Goal: Information Seeking & Learning: Check status

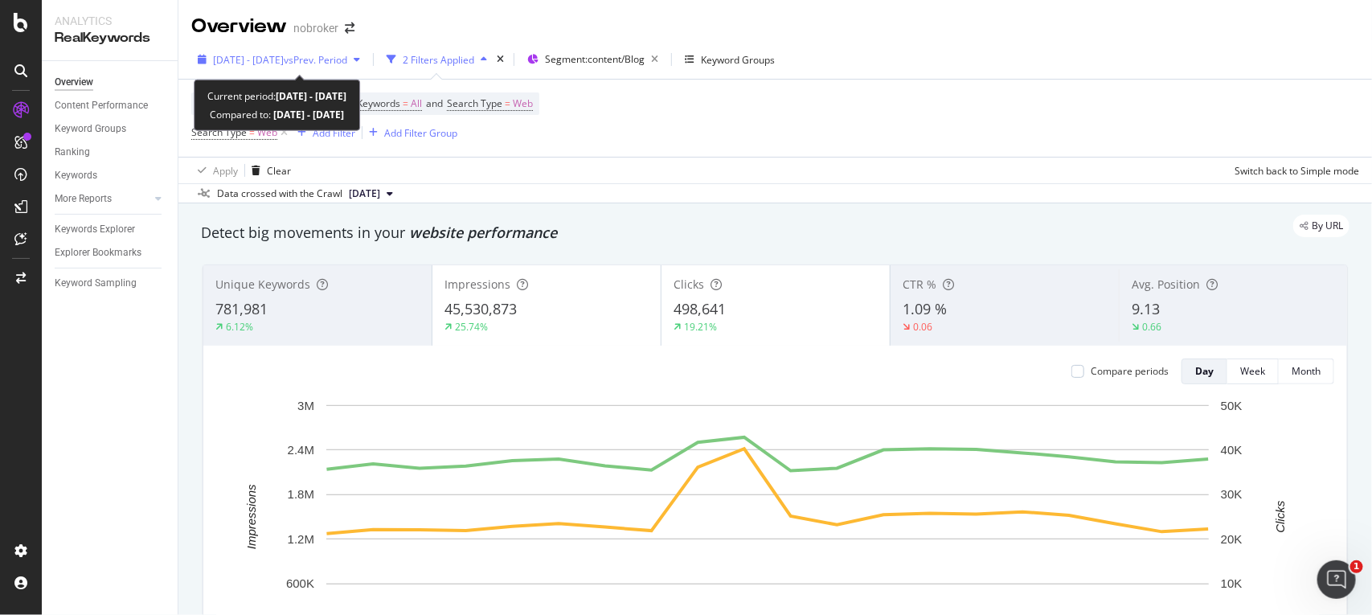
click at [277, 63] on span "[DATE] - [DATE]" at bounding box center [248, 60] width 71 height 14
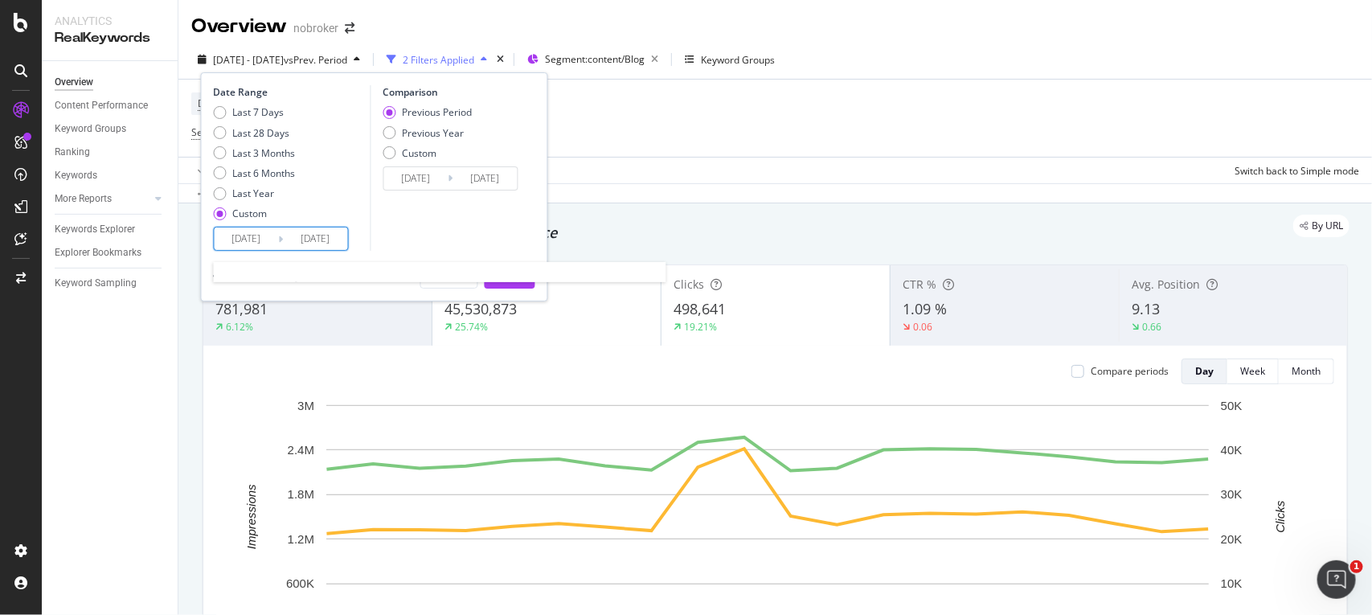
click at [272, 234] on input "[DATE]" at bounding box center [247, 238] width 64 height 23
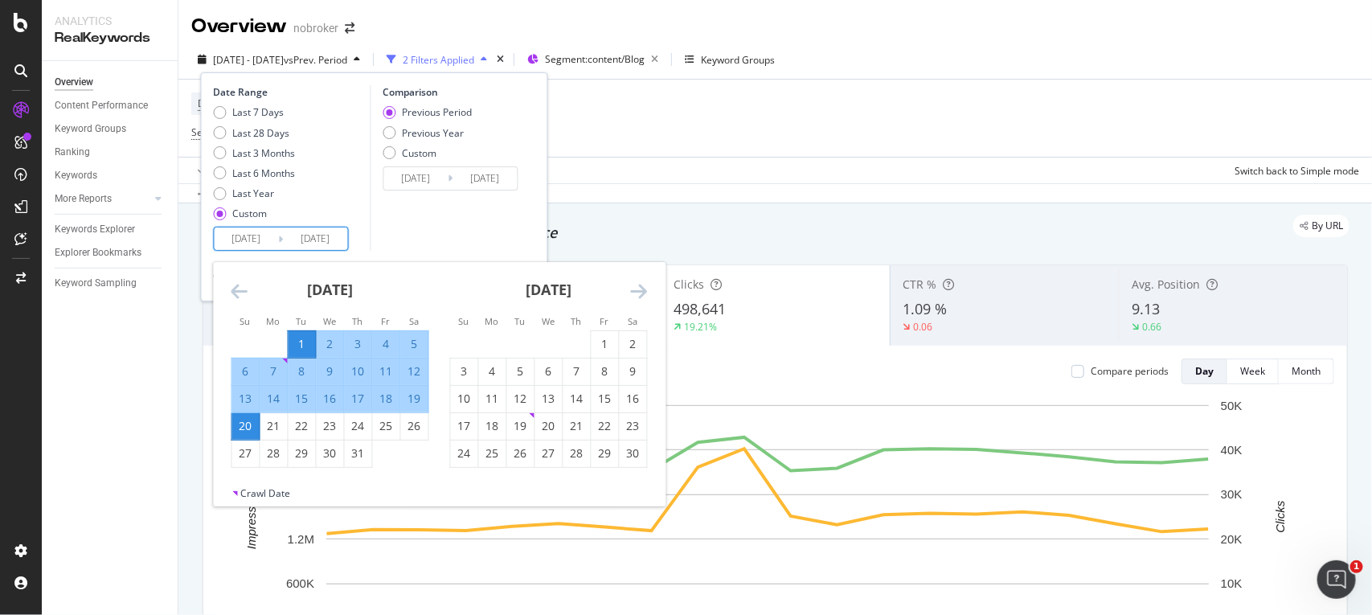
click at [640, 292] on icon "Move forward to switch to the next month." at bounding box center [639, 290] width 17 height 19
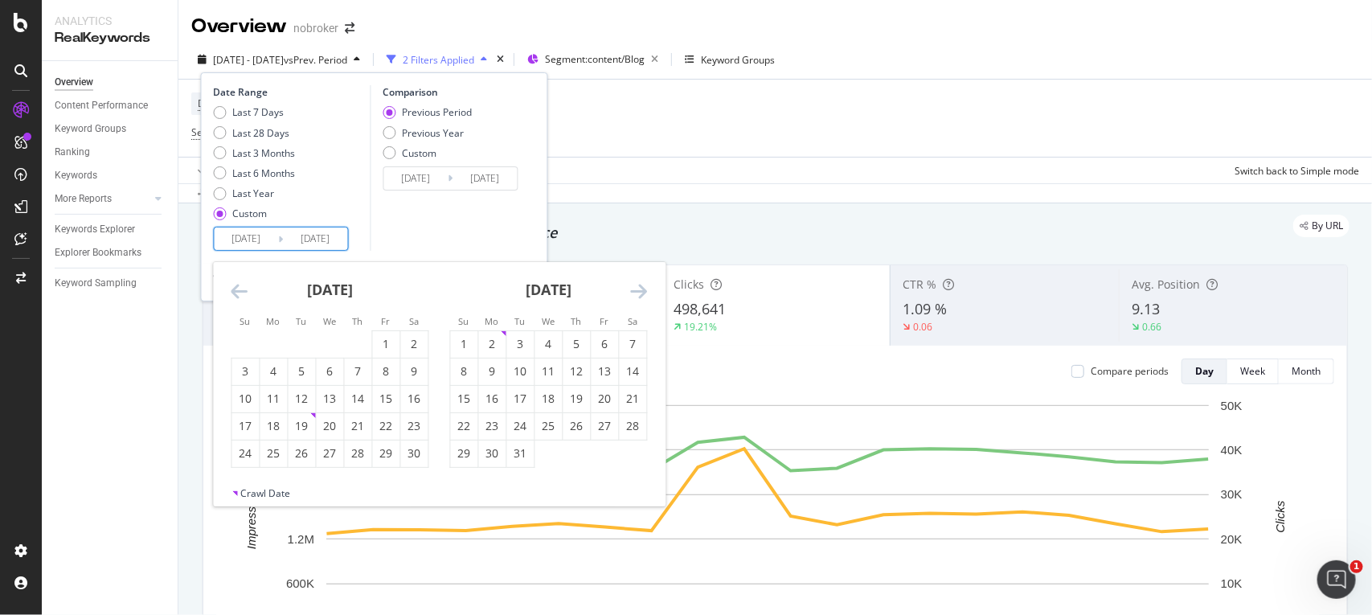
click at [640, 292] on icon "Move forward to switch to the next month." at bounding box center [639, 290] width 17 height 19
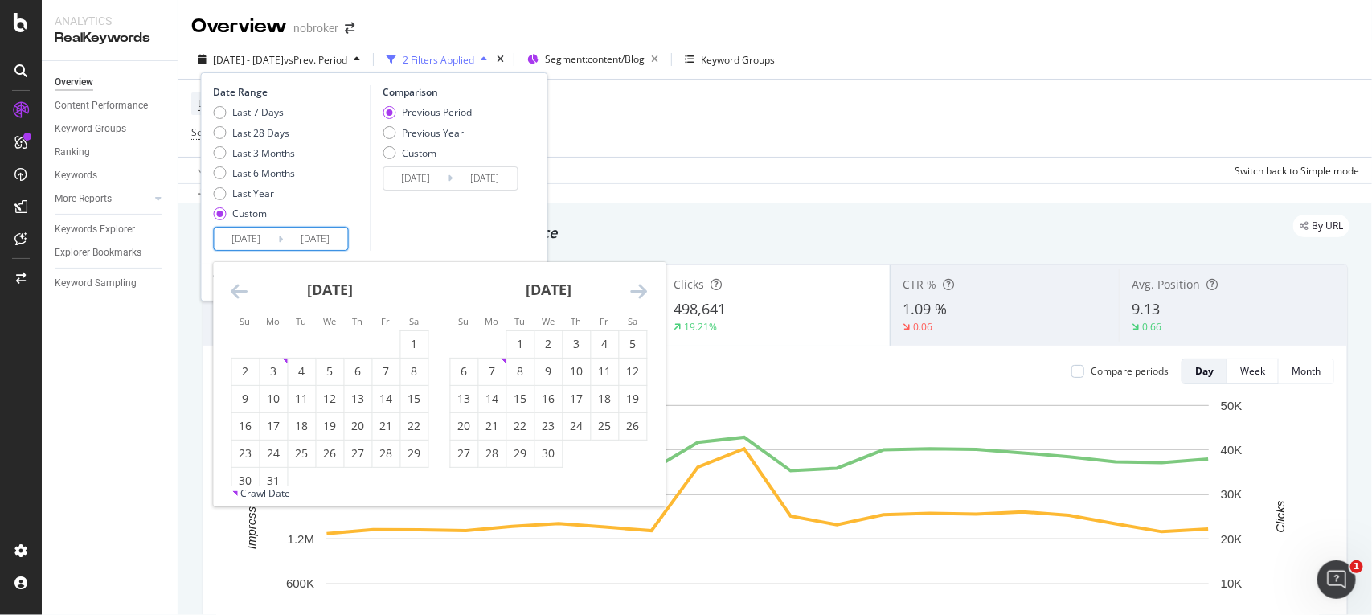
click at [640, 292] on icon "Move forward to switch to the next month." at bounding box center [639, 290] width 17 height 19
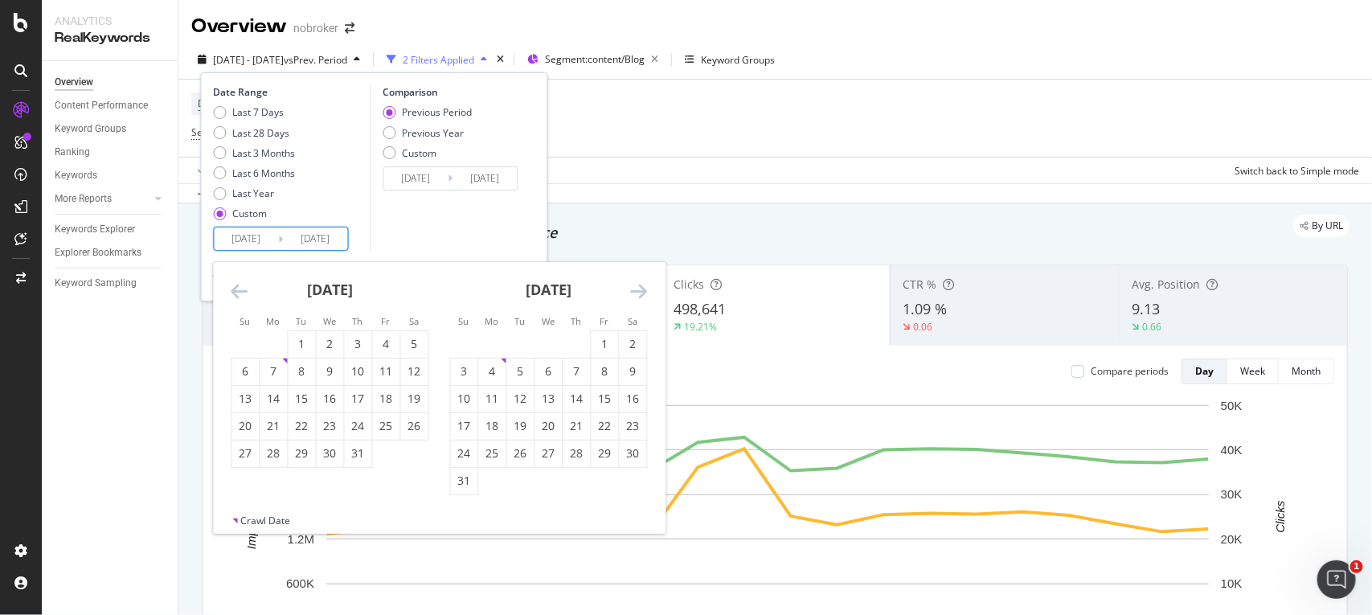
click at [640, 292] on icon "Move forward to switch to the next month." at bounding box center [639, 290] width 17 height 19
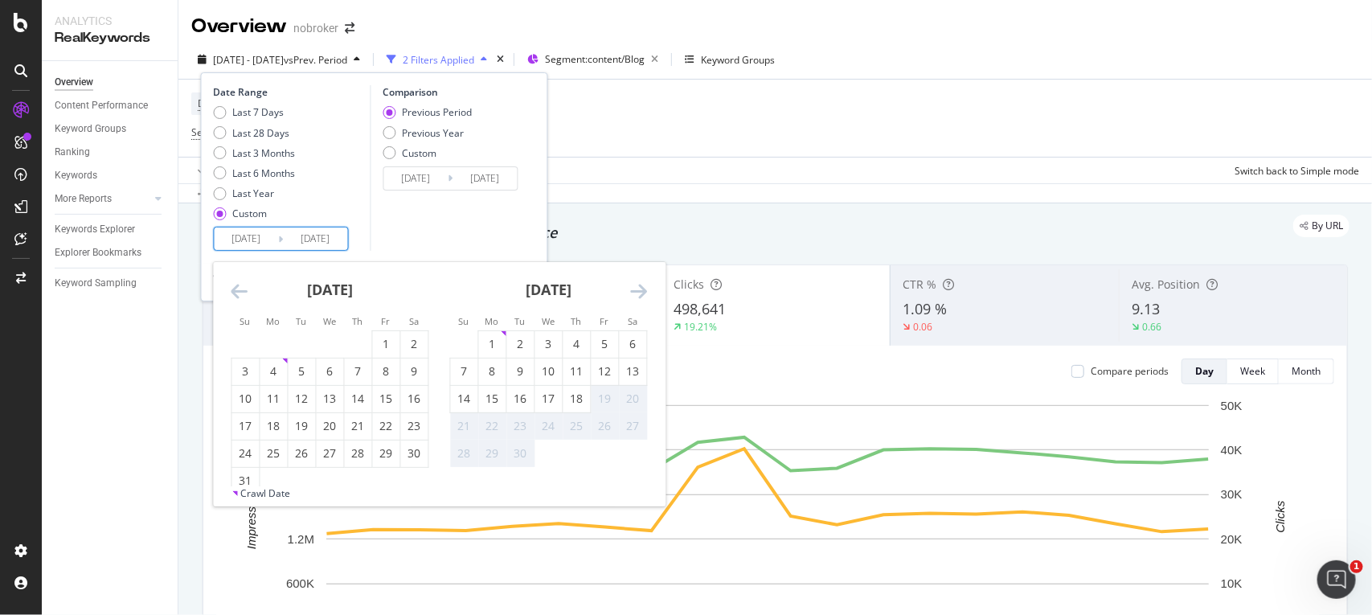
click at [640, 292] on icon "Move forward to switch to the next month." at bounding box center [639, 290] width 17 height 19
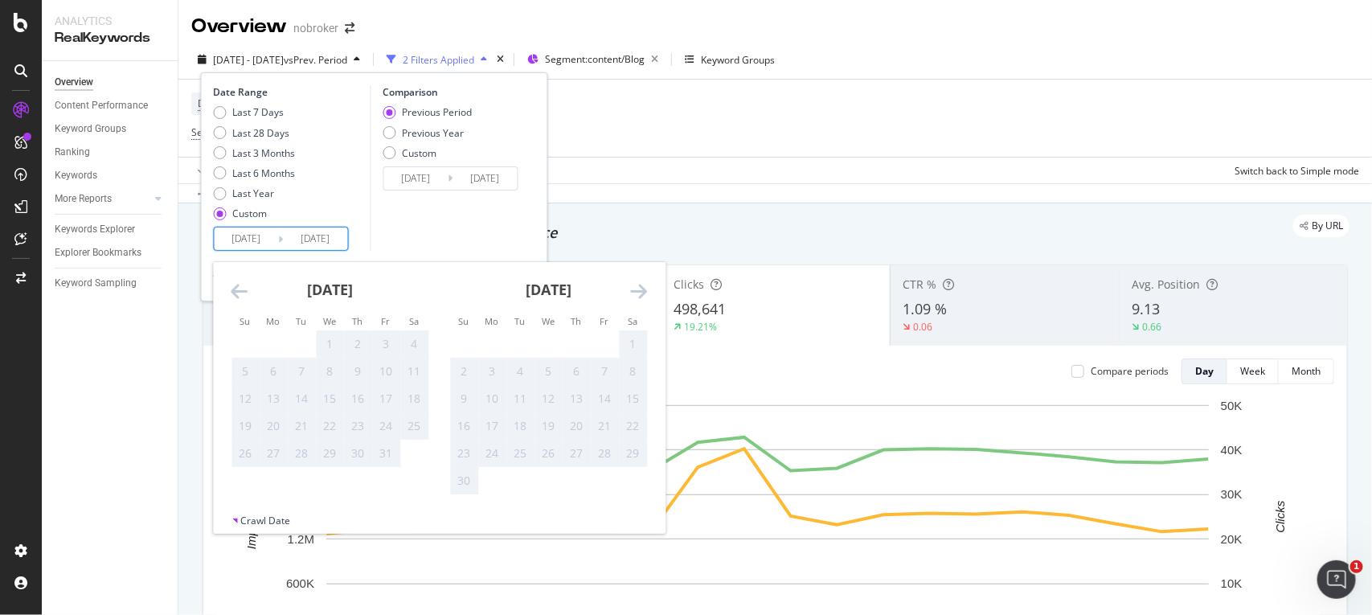
drag, startPoint x: 253, startPoint y: 283, endPoint x: 243, endPoint y: 284, distance: 10.5
click at [243, 284] on div "[DATE] 1 2 3 4 5 6 7 8 9 10 11 12 13 14 15 16 17 18 19 20 21 22 23 24 25 26 27 …" at bounding box center [440, 388] width 452 height 252
click at [243, 284] on icon "Move backward to switch to the previous month." at bounding box center [239, 290] width 17 height 19
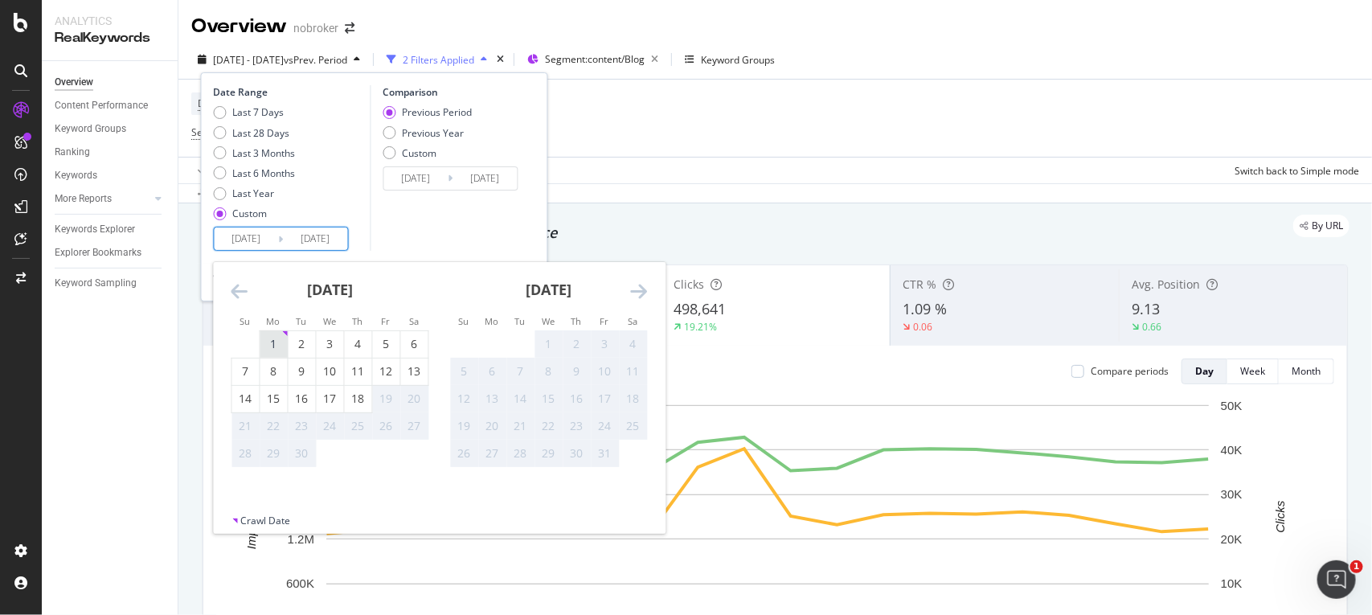
click at [271, 338] on div "1" at bounding box center [273, 344] width 27 height 16
type input "[DATE]"
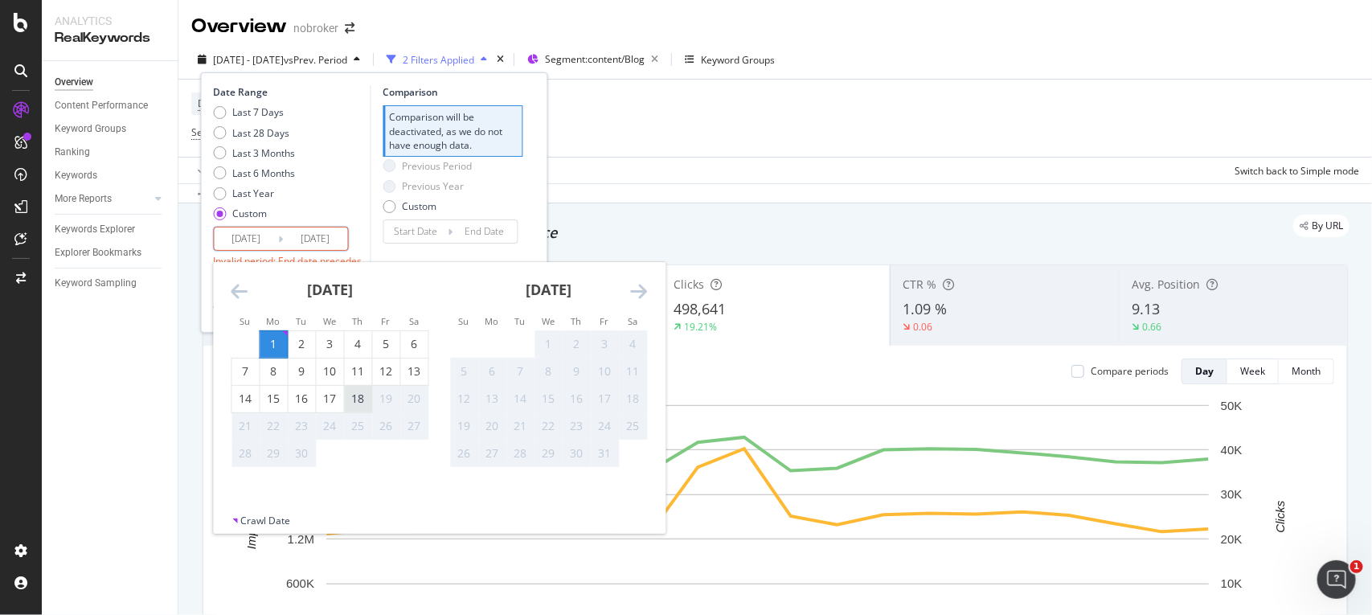
click at [351, 399] on div "18" at bounding box center [358, 399] width 27 height 16
type input "[DATE]"
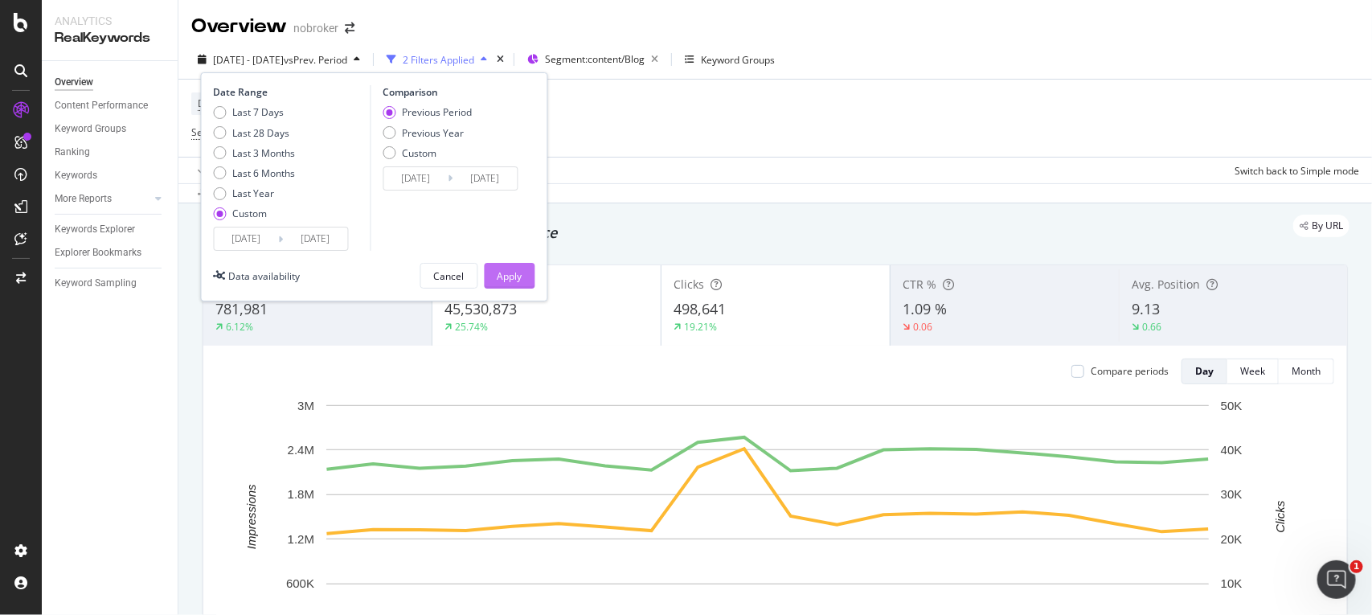
click at [514, 275] on div "Apply" at bounding box center [509, 276] width 25 height 14
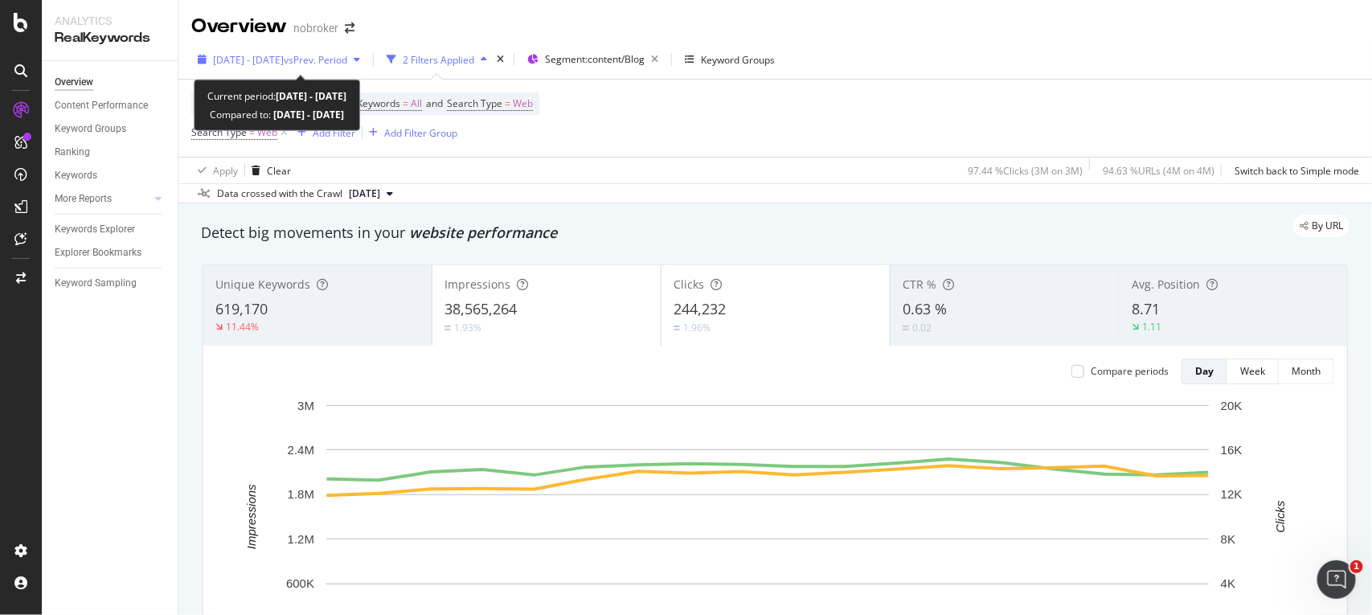
click at [284, 64] on span "[DATE] - [DATE]" at bounding box center [248, 60] width 71 height 14
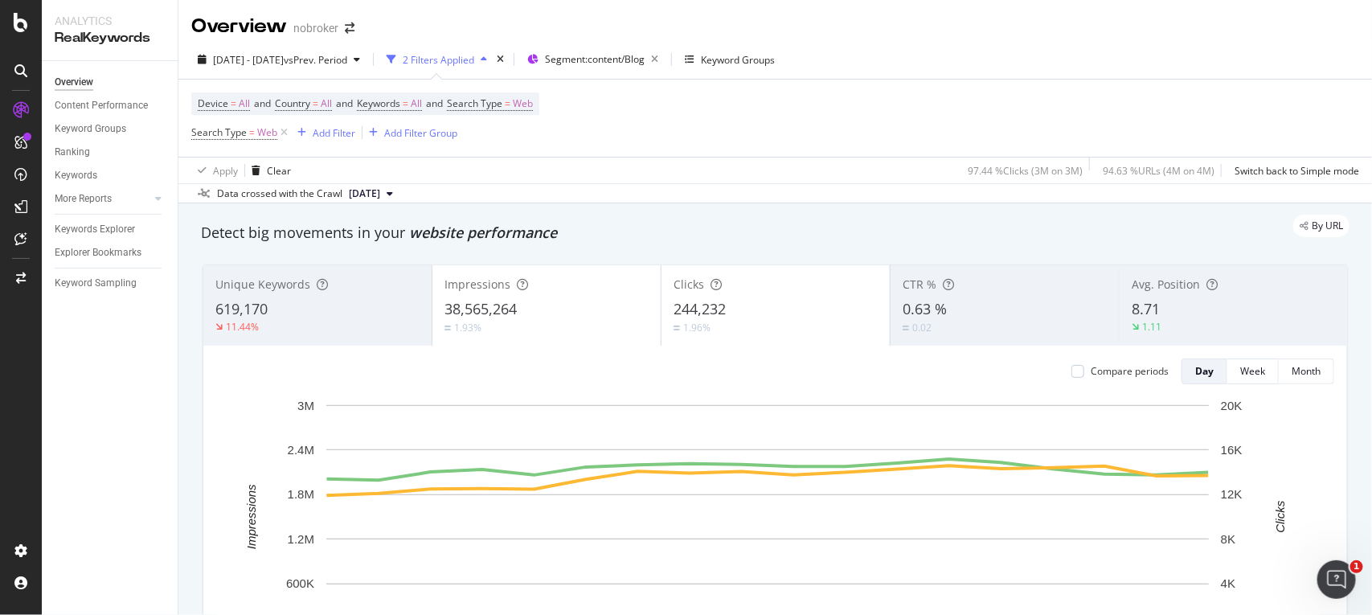
click at [710, 28] on div "Overview nobroker" at bounding box center [774, 20] width 1193 height 40
drag, startPoint x: 742, startPoint y: 309, endPoint x: 665, endPoint y: 315, distance: 76.6
click at [665, 315] on div "Clicks 244,232 1.96%" at bounding box center [775, 305] width 228 height 72
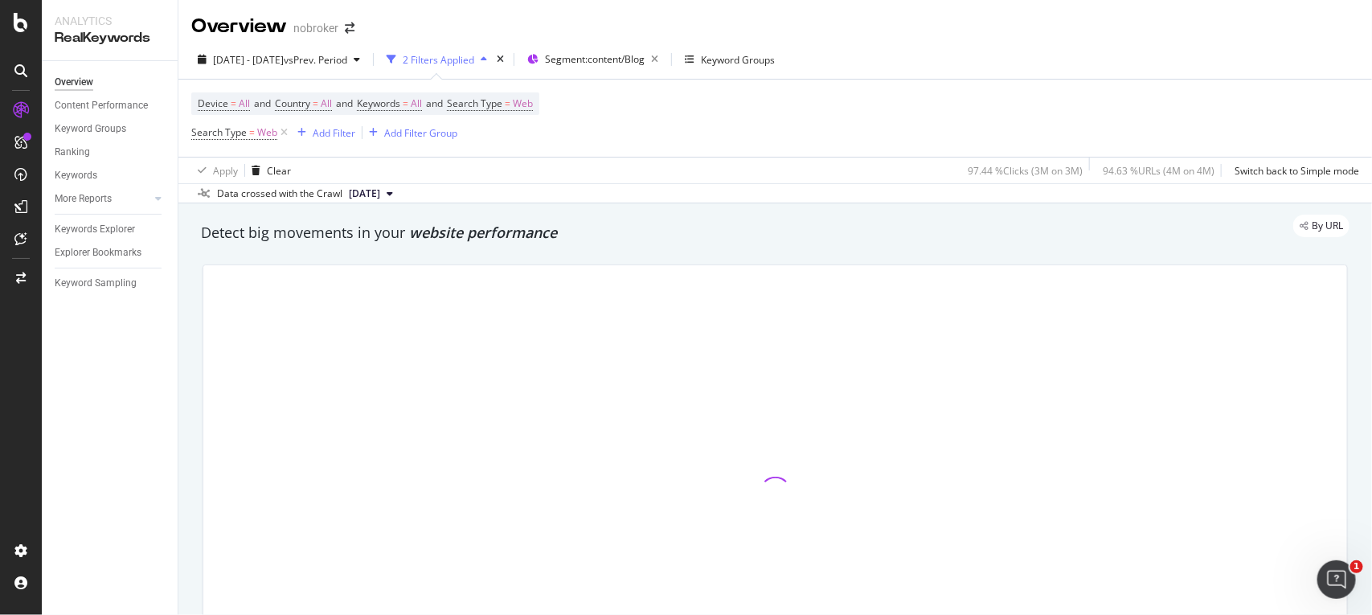
copy span "244,232"
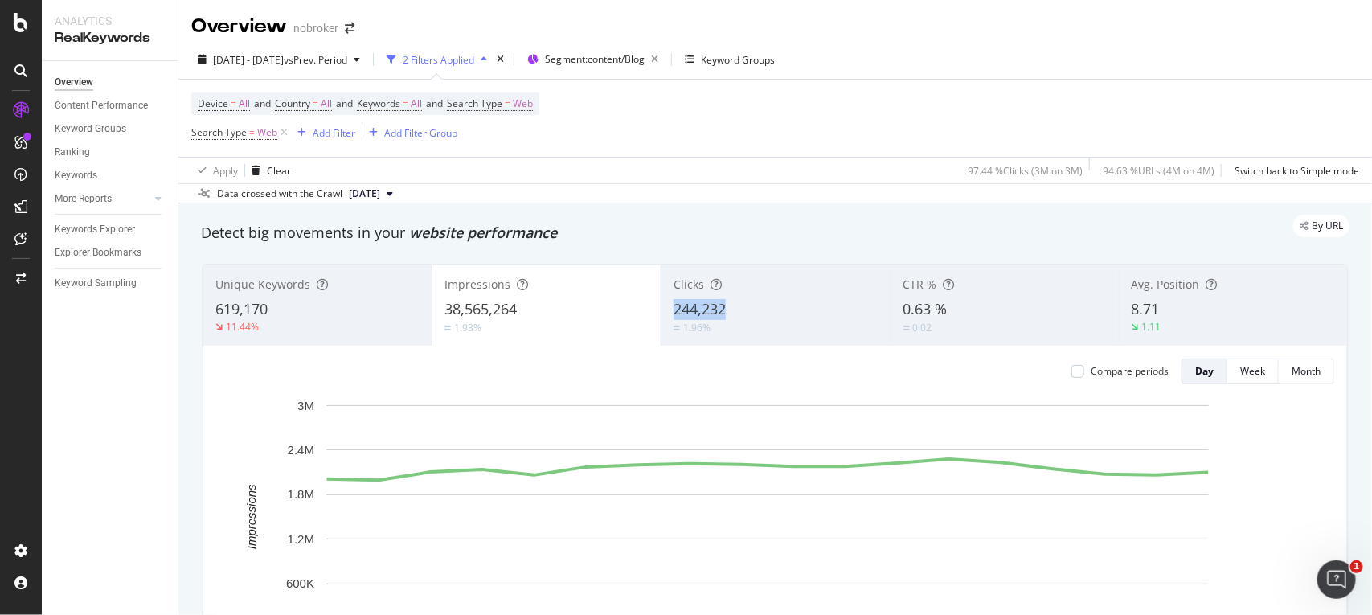
copy span "244,232"
drag, startPoint x: 758, startPoint y: 306, endPoint x: 661, endPoint y: 311, distance: 96.6
click at [661, 311] on div "Clicks 244,232 1.96%" at bounding box center [775, 305] width 228 height 72
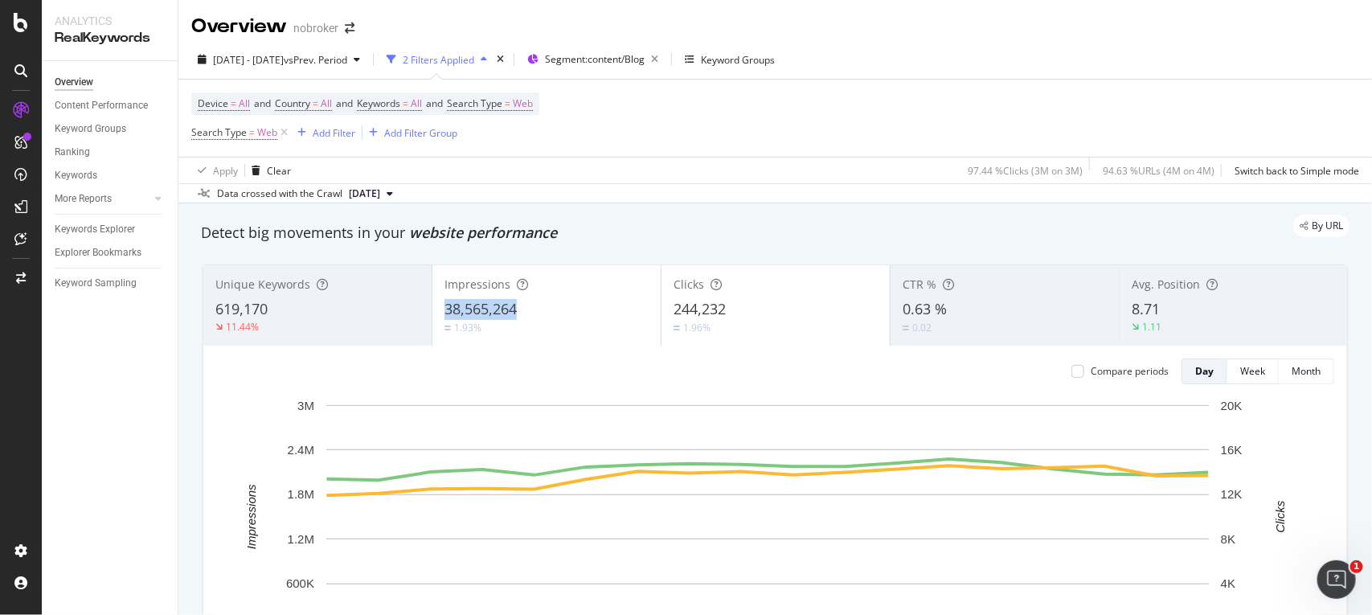
copy span "38,565,264"
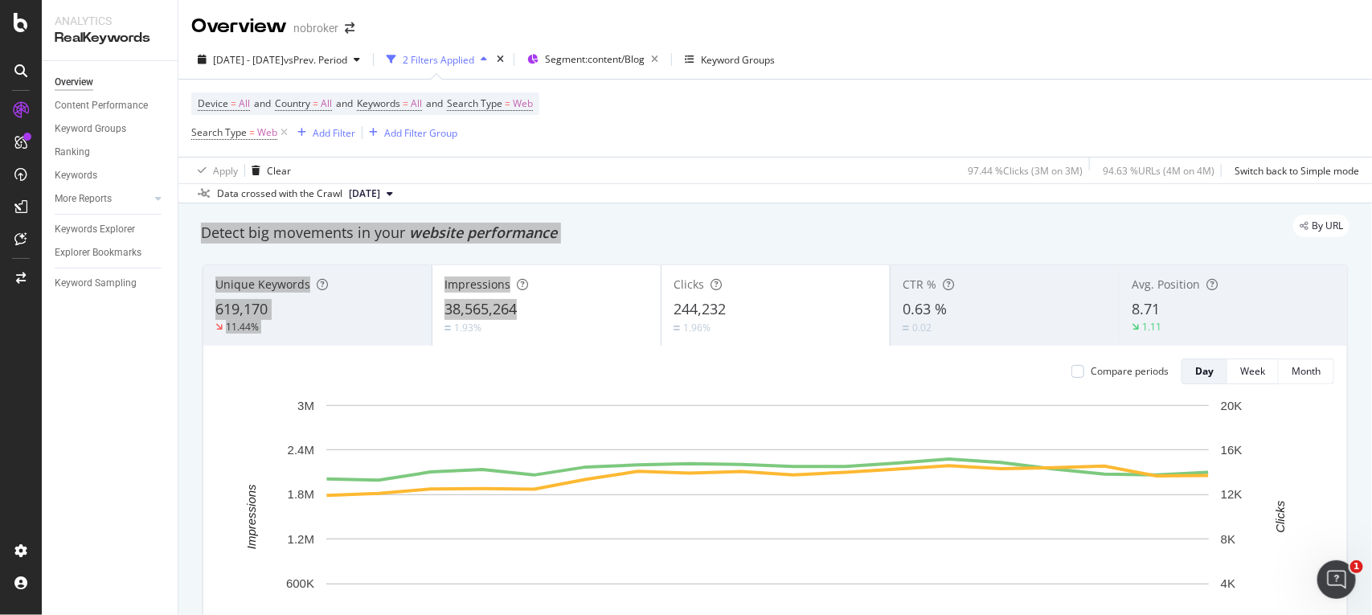
drag, startPoint x: 527, startPoint y: 312, endPoint x: 640, endPoint y: 207, distance: 154.1
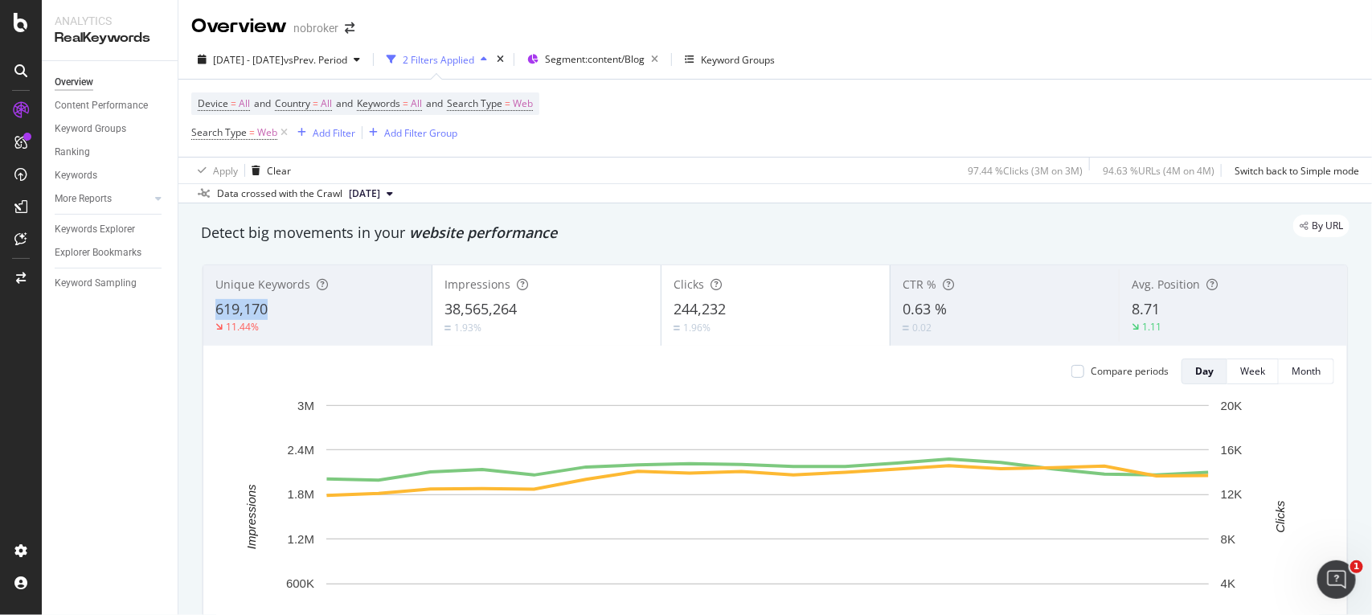
copy span "619,170"
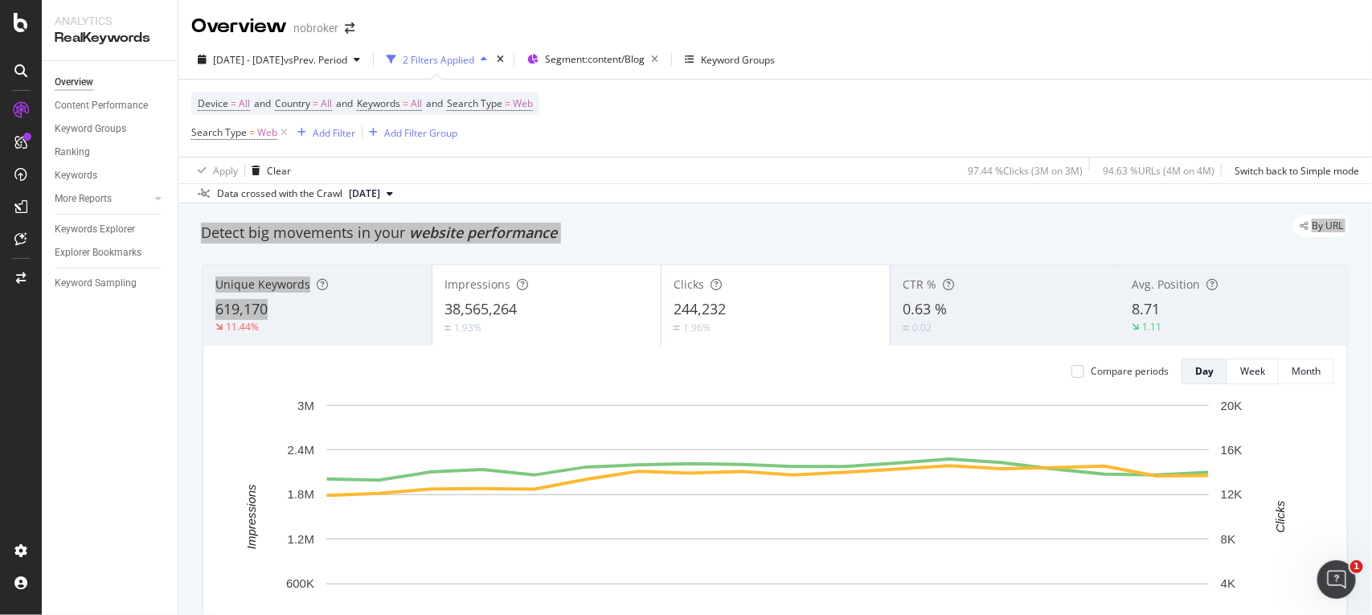
drag, startPoint x: 284, startPoint y: 312, endPoint x: 517, endPoint y: 226, distance: 248.4
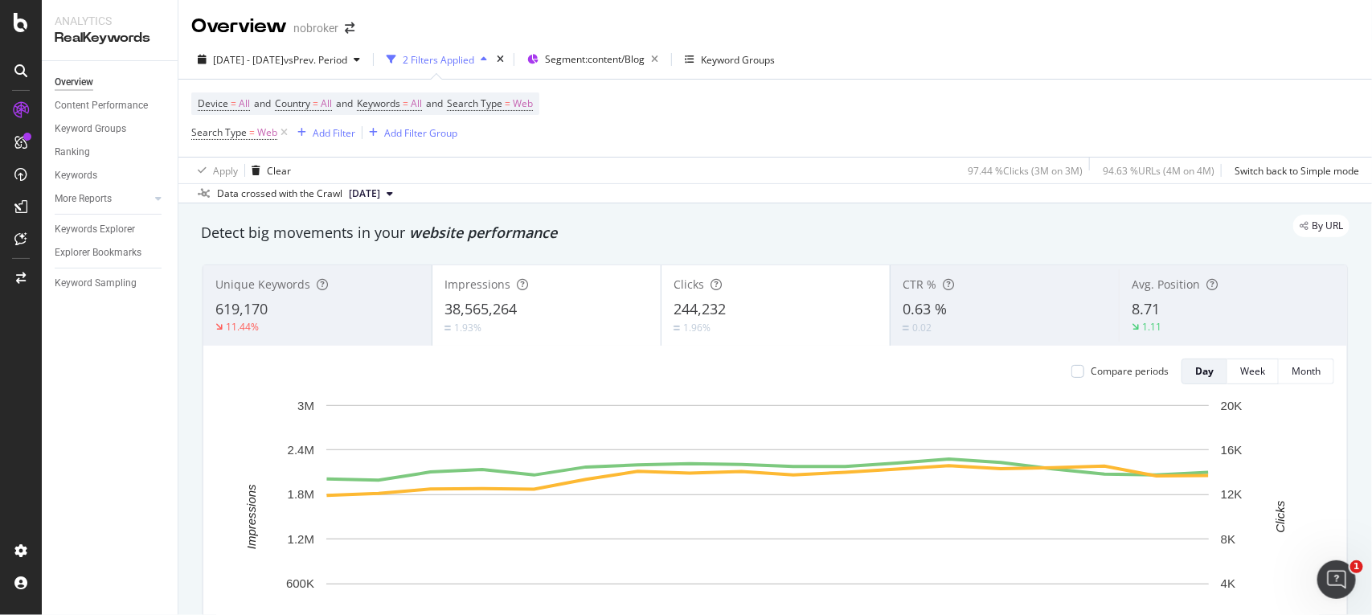
click at [579, 229] on div "By URL" at bounding box center [767, 226] width 1164 height 23
copy span "8.71"
drag, startPoint x: 1179, startPoint y: 305, endPoint x: 747, endPoint y: 263, distance: 433.7
click at [747, 263] on div "Unique Keywords 619,170 11.44% Impressions 38,565,264 1.93% Clicks 244,232 1.96…" at bounding box center [775, 493] width 1164 height 482
click at [533, 93] on span "Web" at bounding box center [523, 103] width 20 height 23
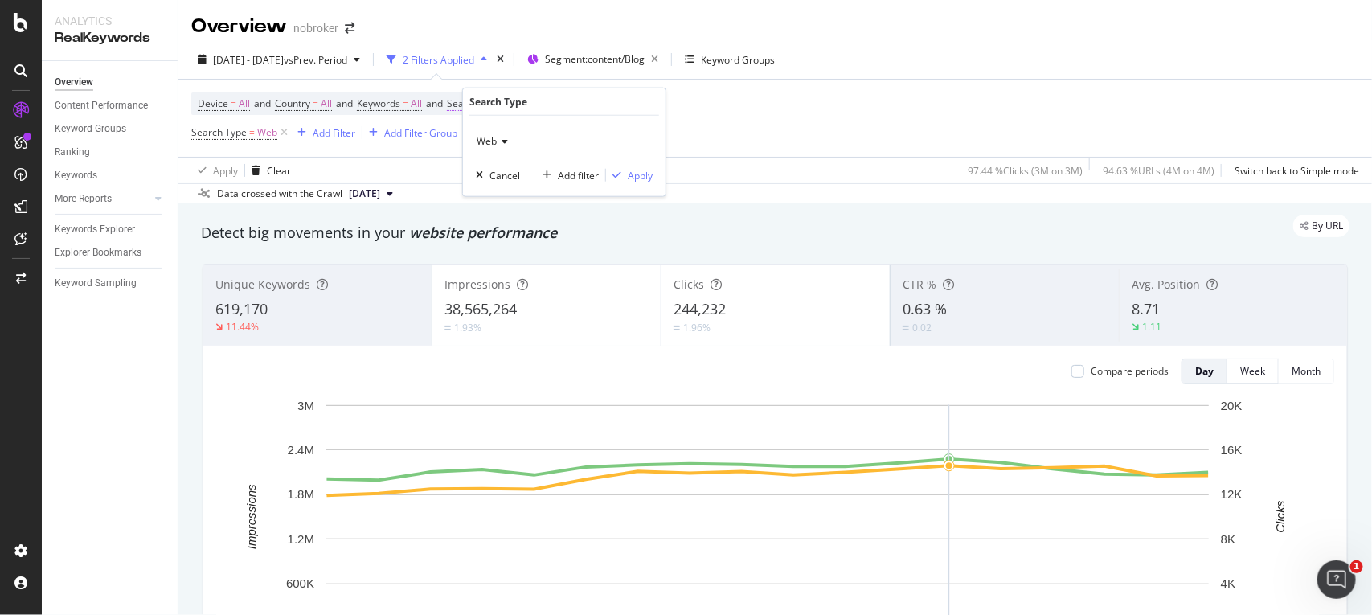
click at [533, 102] on div "Search Type" at bounding box center [564, 101] width 190 height 27
click at [503, 137] on icon at bounding box center [502, 142] width 11 height 10
click at [524, 219] on div "Image" at bounding box center [566, 216] width 172 height 21
click at [636, 173] on div "Apply" at bounding box center [640, 175] width 25 height 14
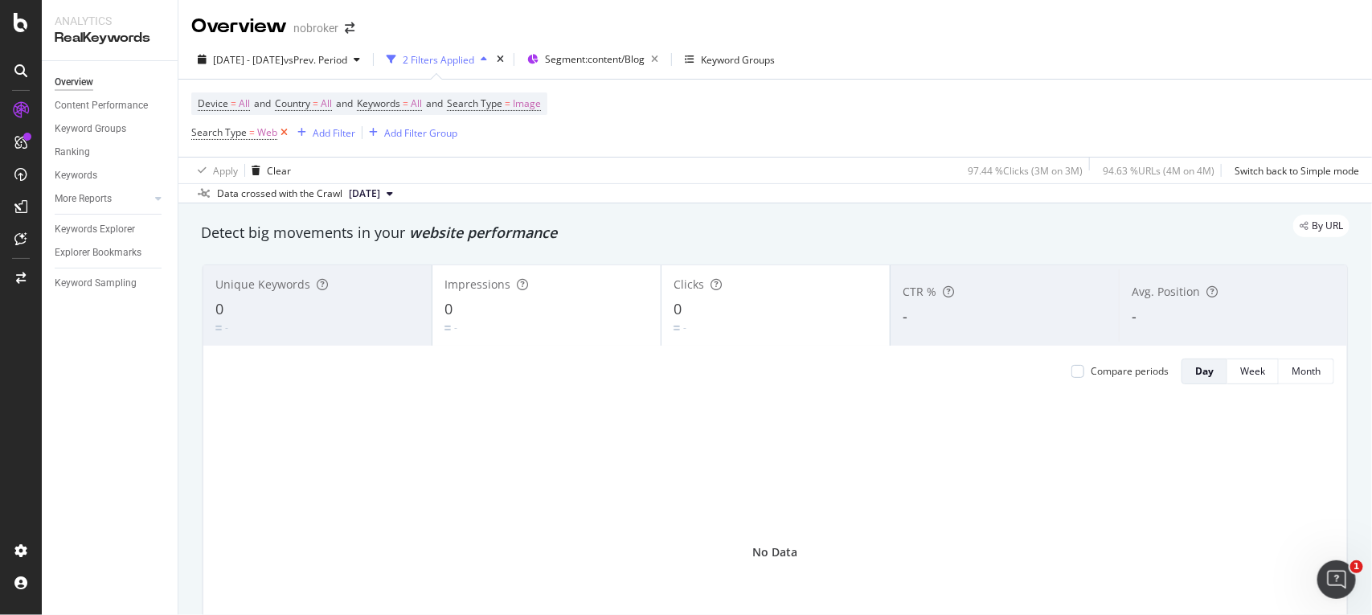
click at [285, 133] on icon at bounding box center [284, 133] width 14 height 16
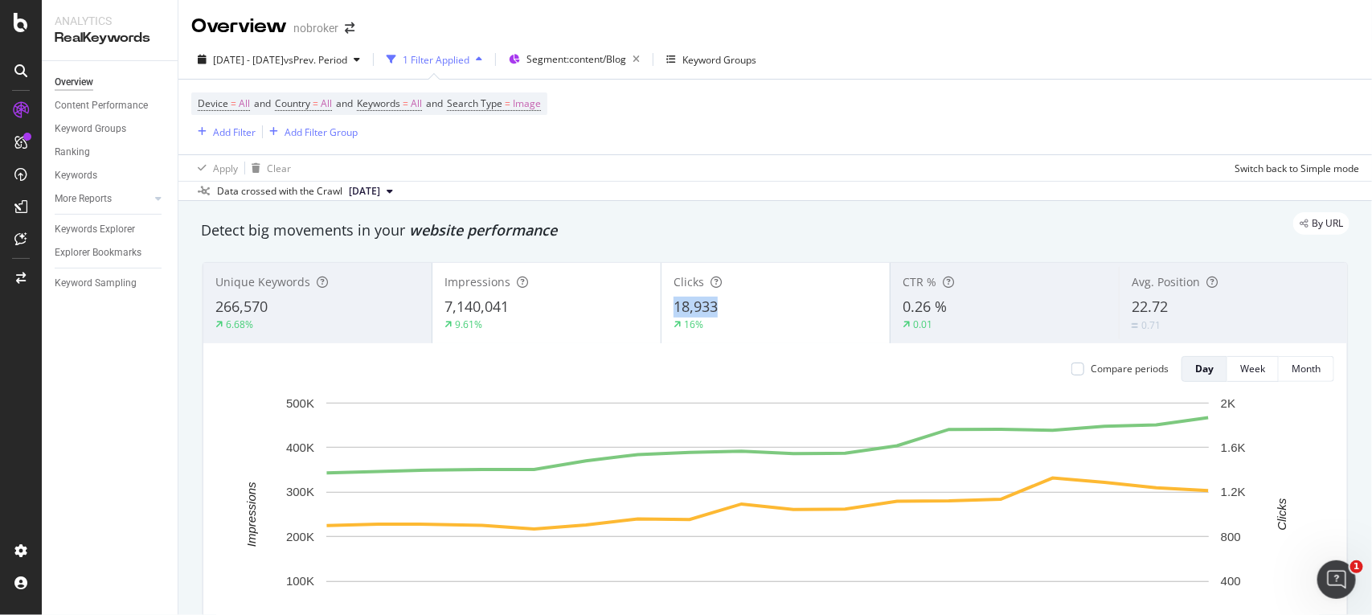
copy span "18,933"
drag, startPoint x: 736, startPoint y: 310, endPoint x: 653, endPoint y: 327, distance: 84.5
click at [661, 327] on div "Clicks 18,933 16%" at bounding box center [775, 303] width 229 height 80
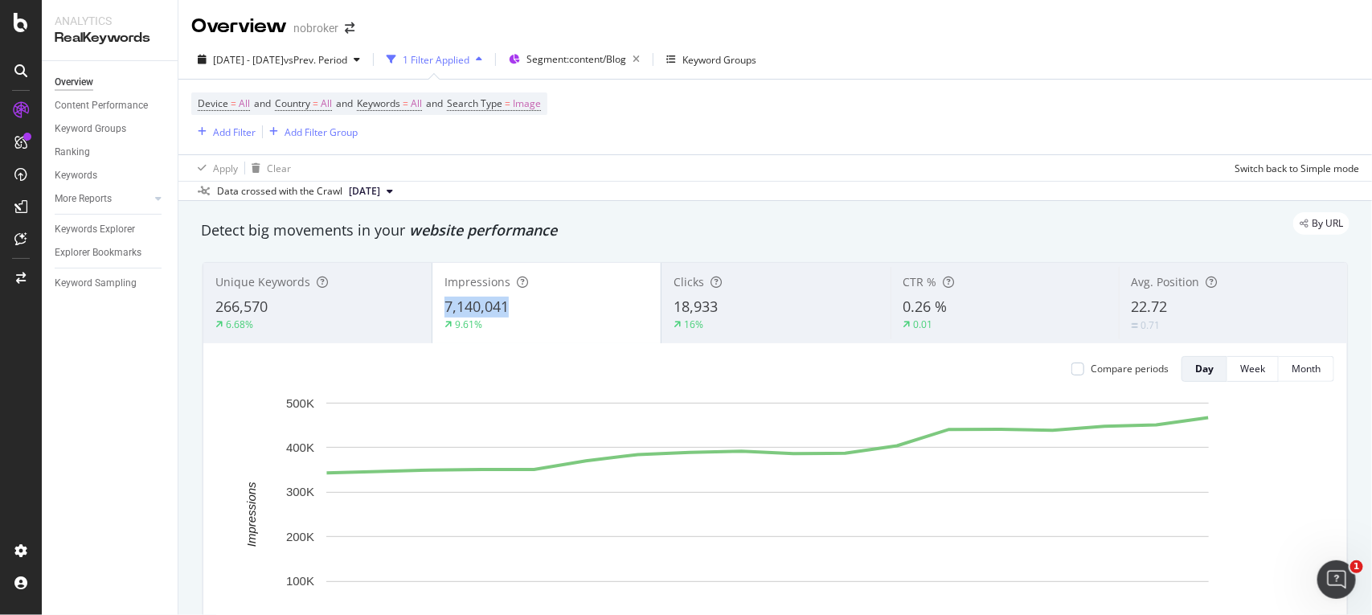
copy span "7,140,041"
drag, startPoint x: 523, startPoint y: 309, endPoint x: 661, endPoint y: 297, distance: 137.9
click at [661, 297] on div "Unique Keywords 266,570 6.68% Impressions 7,140,041 9.61% Clicks 18,933 16% CTR…" at bounding box center [775, 303] width 1144 height 80
